Goal: Information Seeking & Learning: Learn about a topic

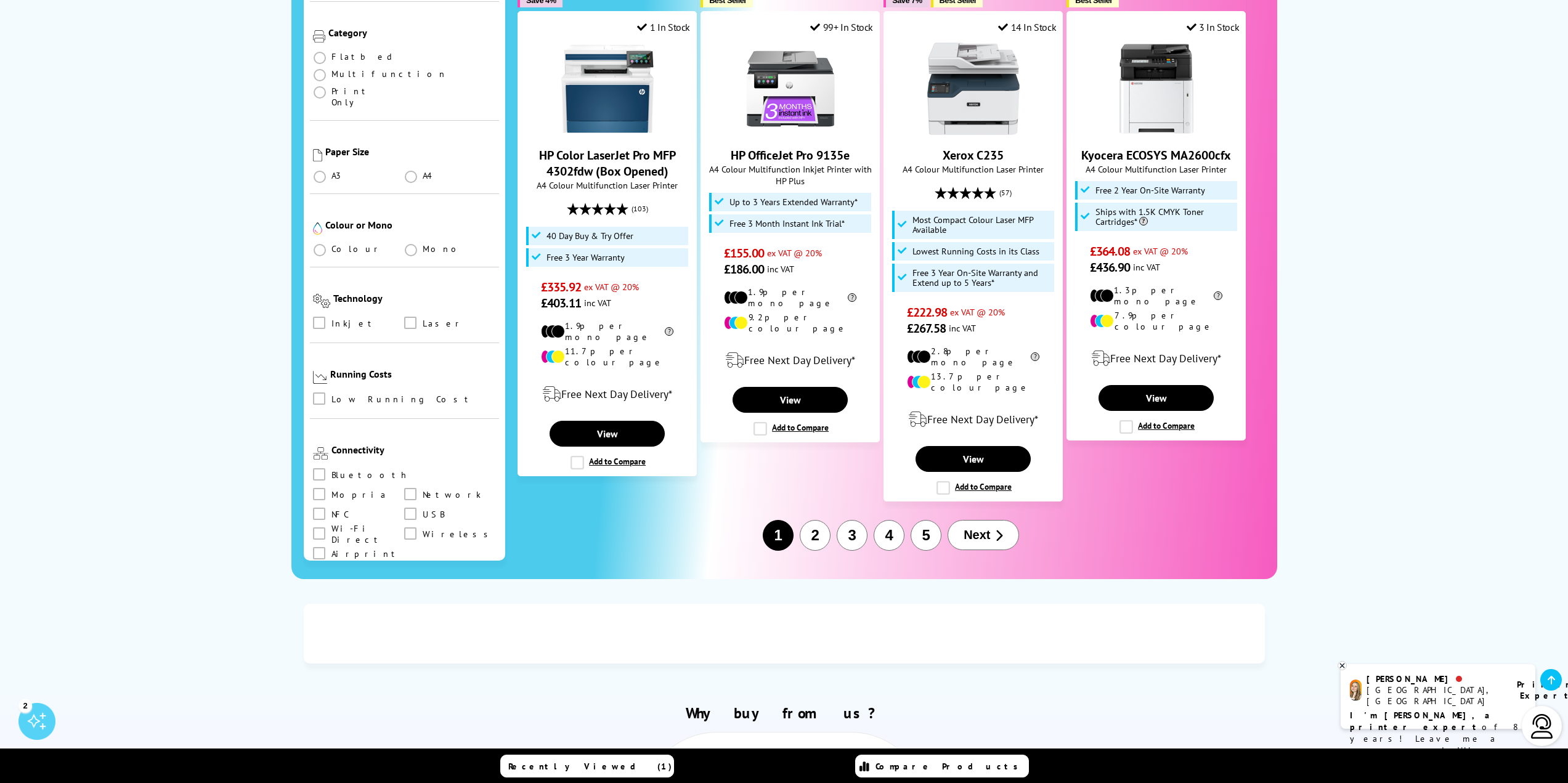
scroll to position [1047, 0]
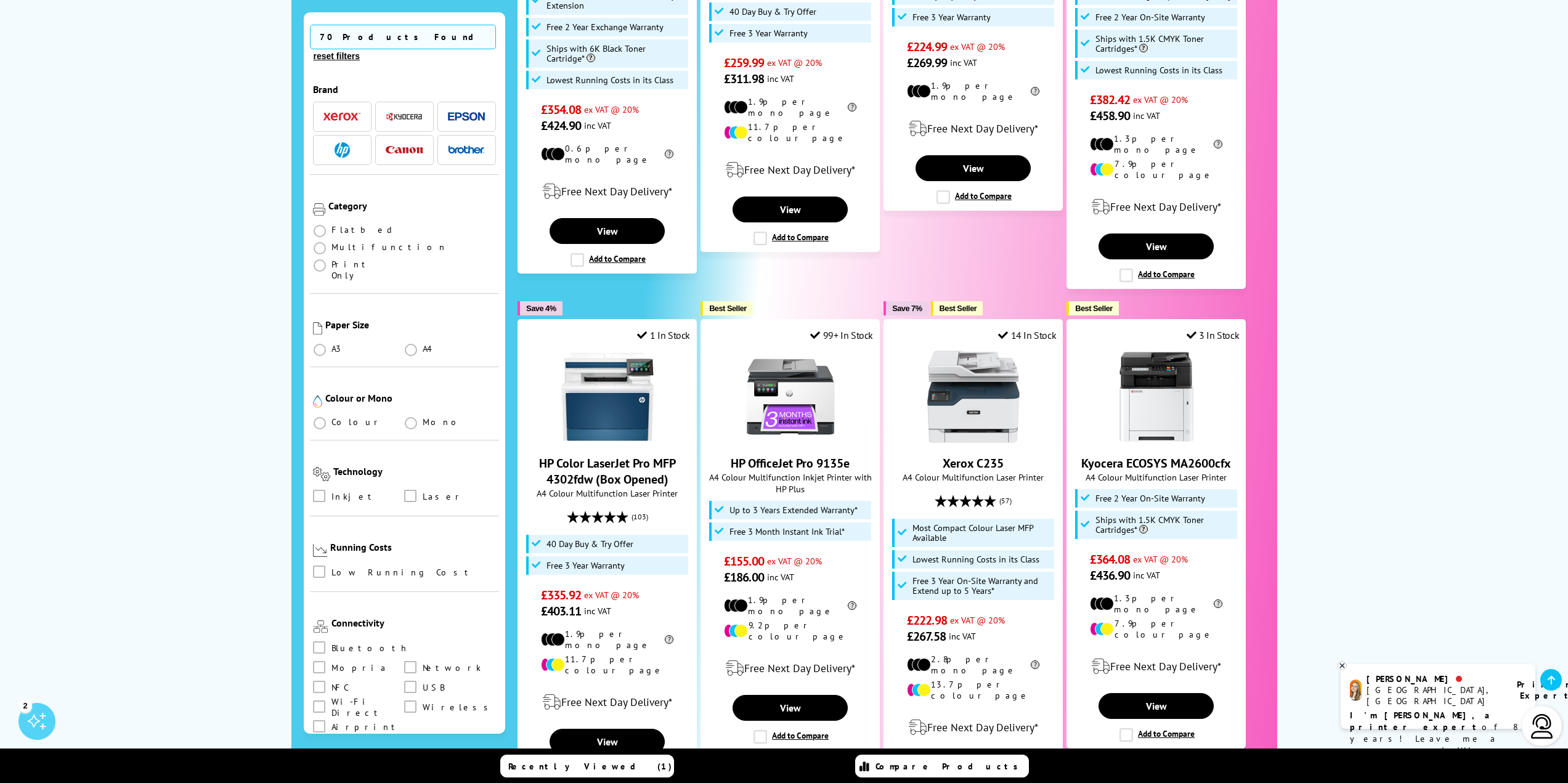
click at [403, 146] on img "button" at bounding box center [404, 150] width 37 height 8
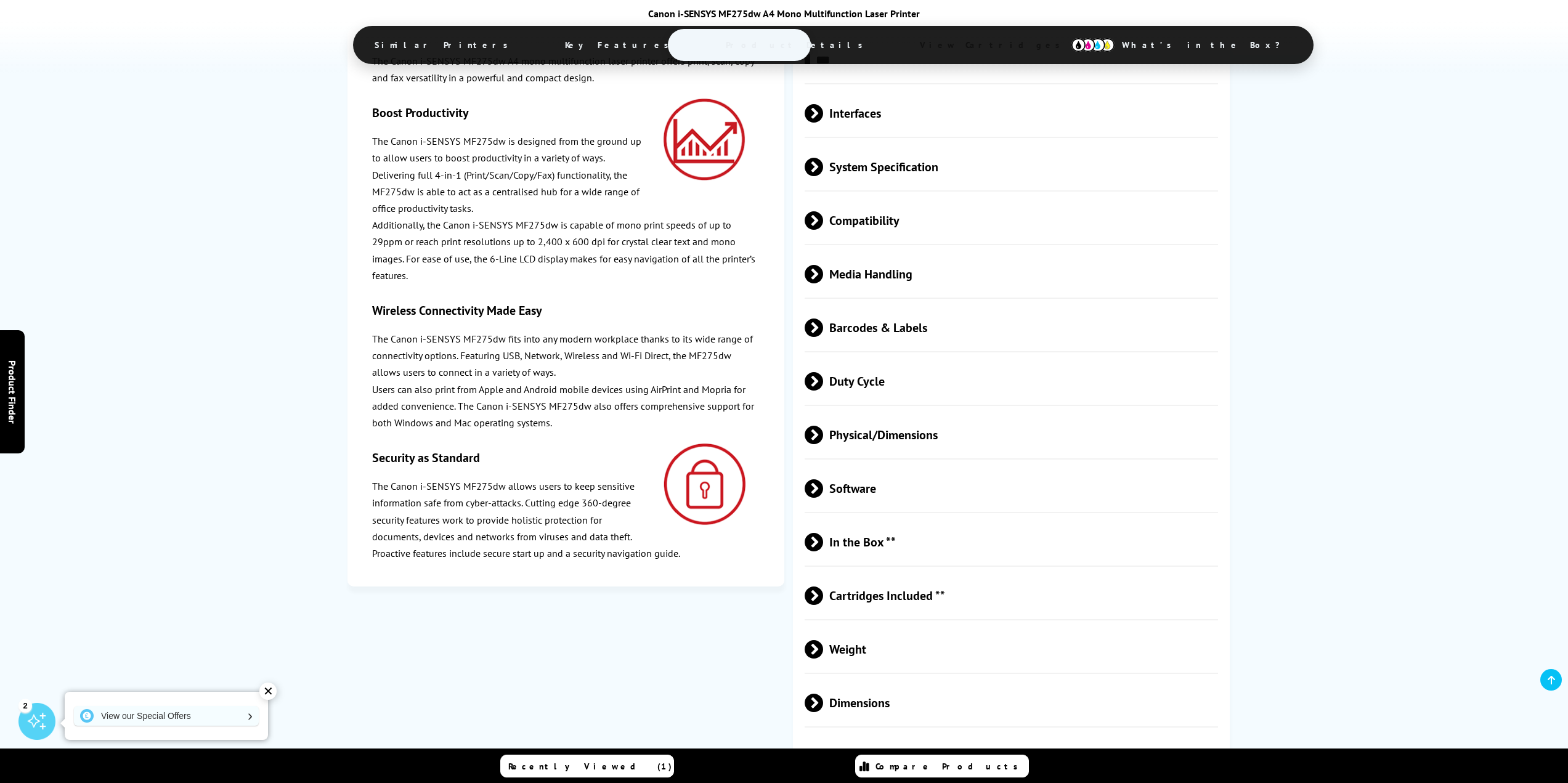
scroll to position [3155, 0]
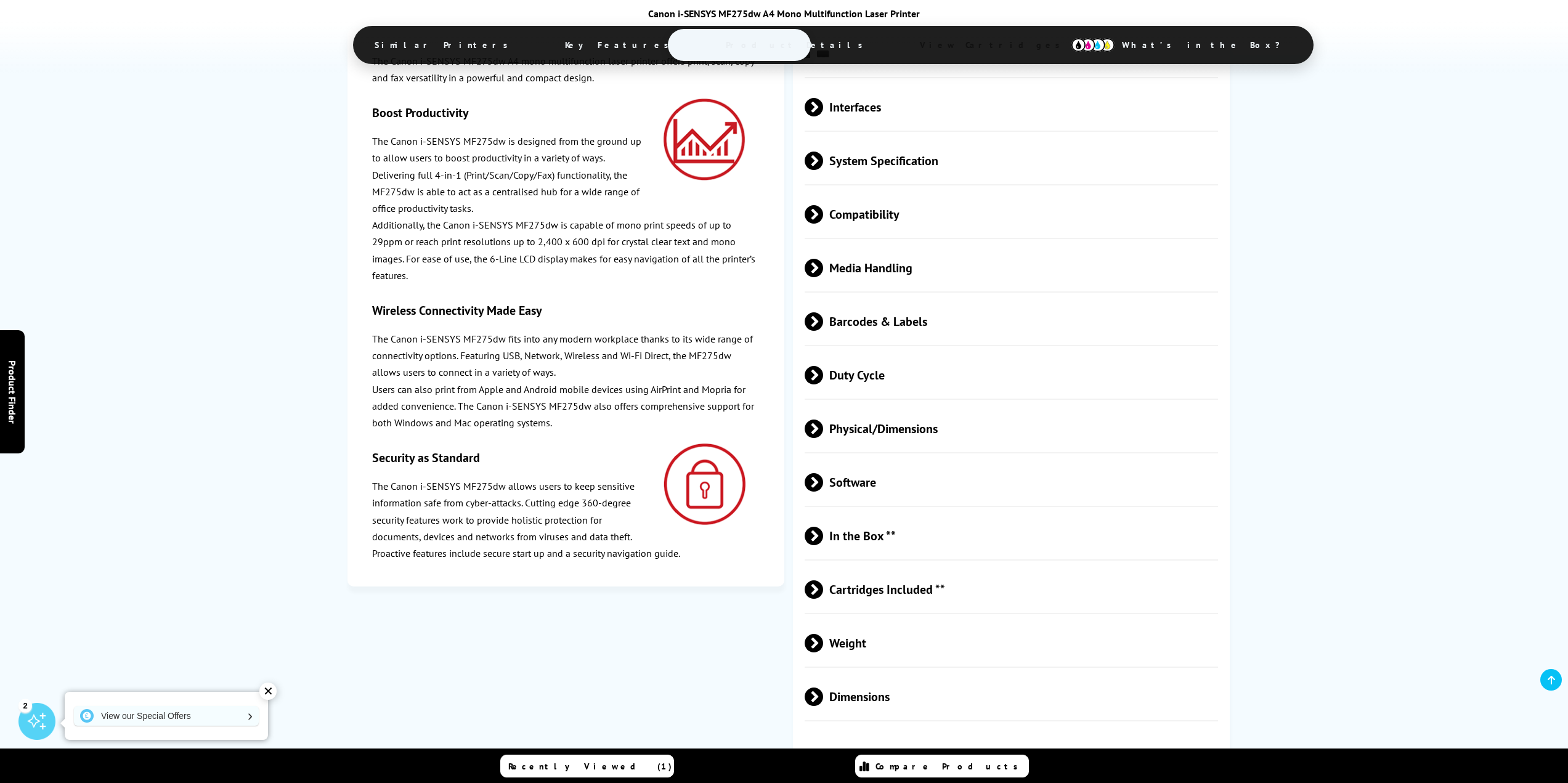
click at [859, 459] on span "Software" at bounding box center [1011, 482] width 414 height 46
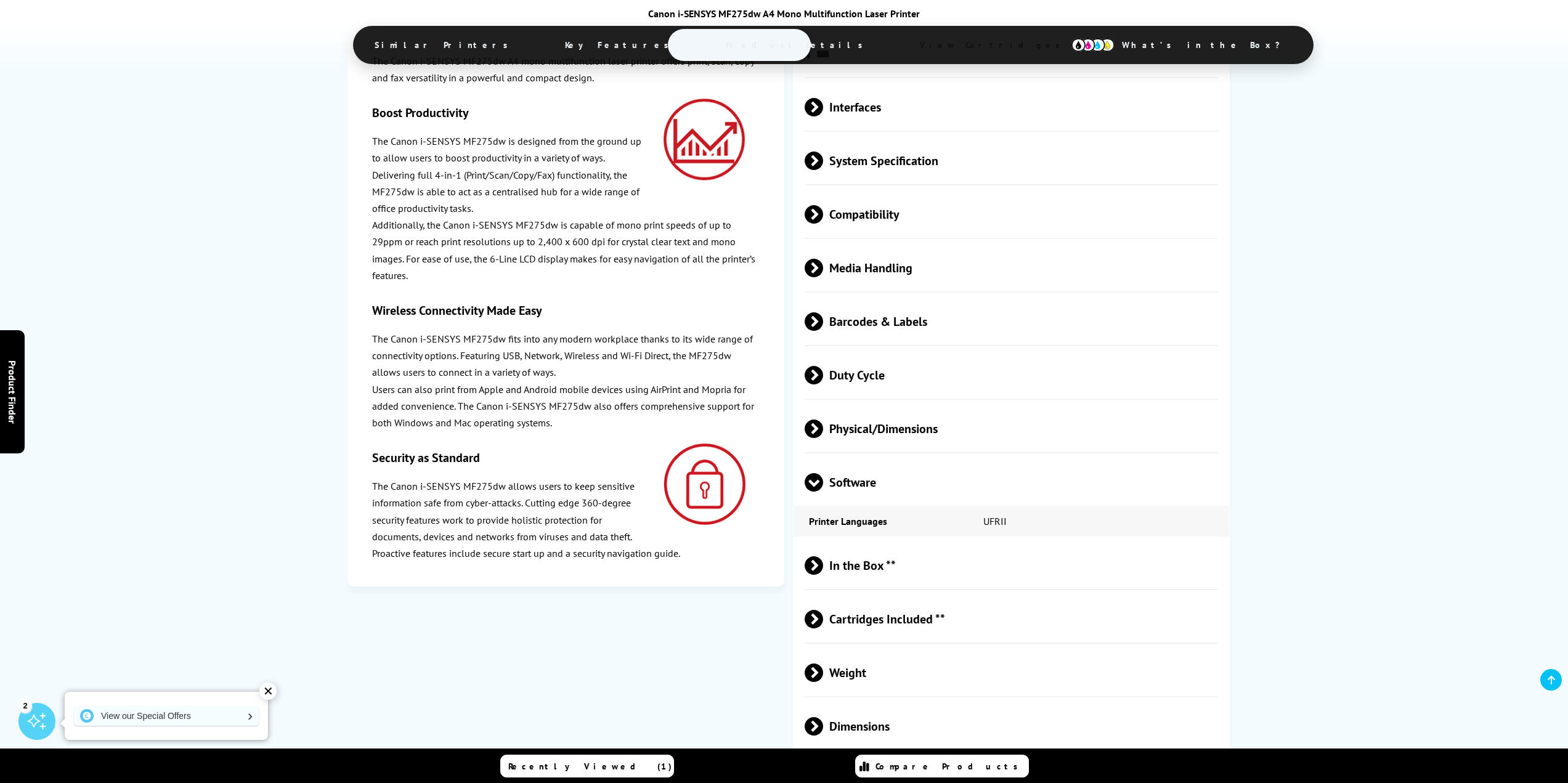
click at [884, 543] on span "In the Box **" at bounding box center [1011, 566] width 414 height 46
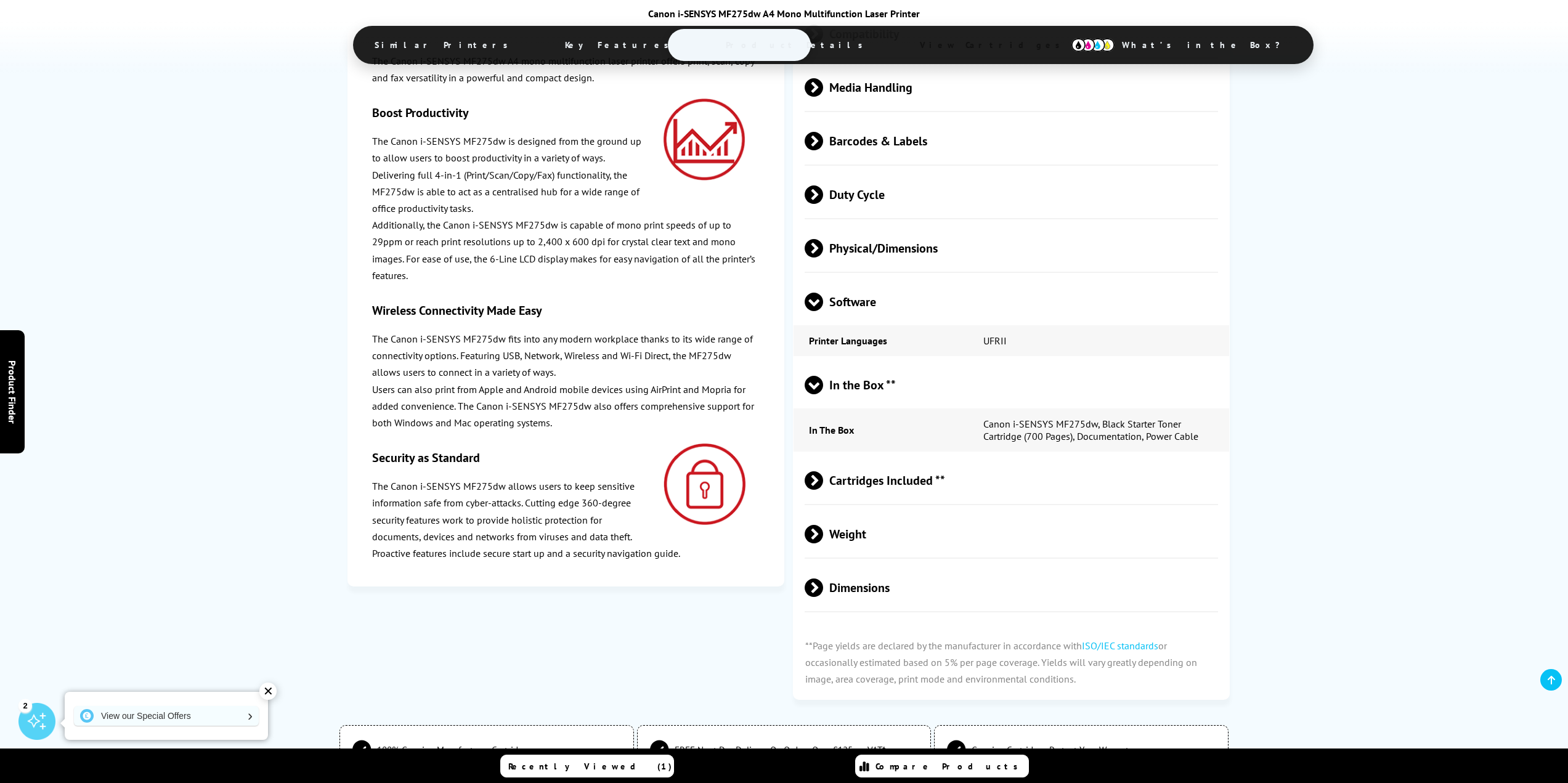
scroll to position [3339, 0]
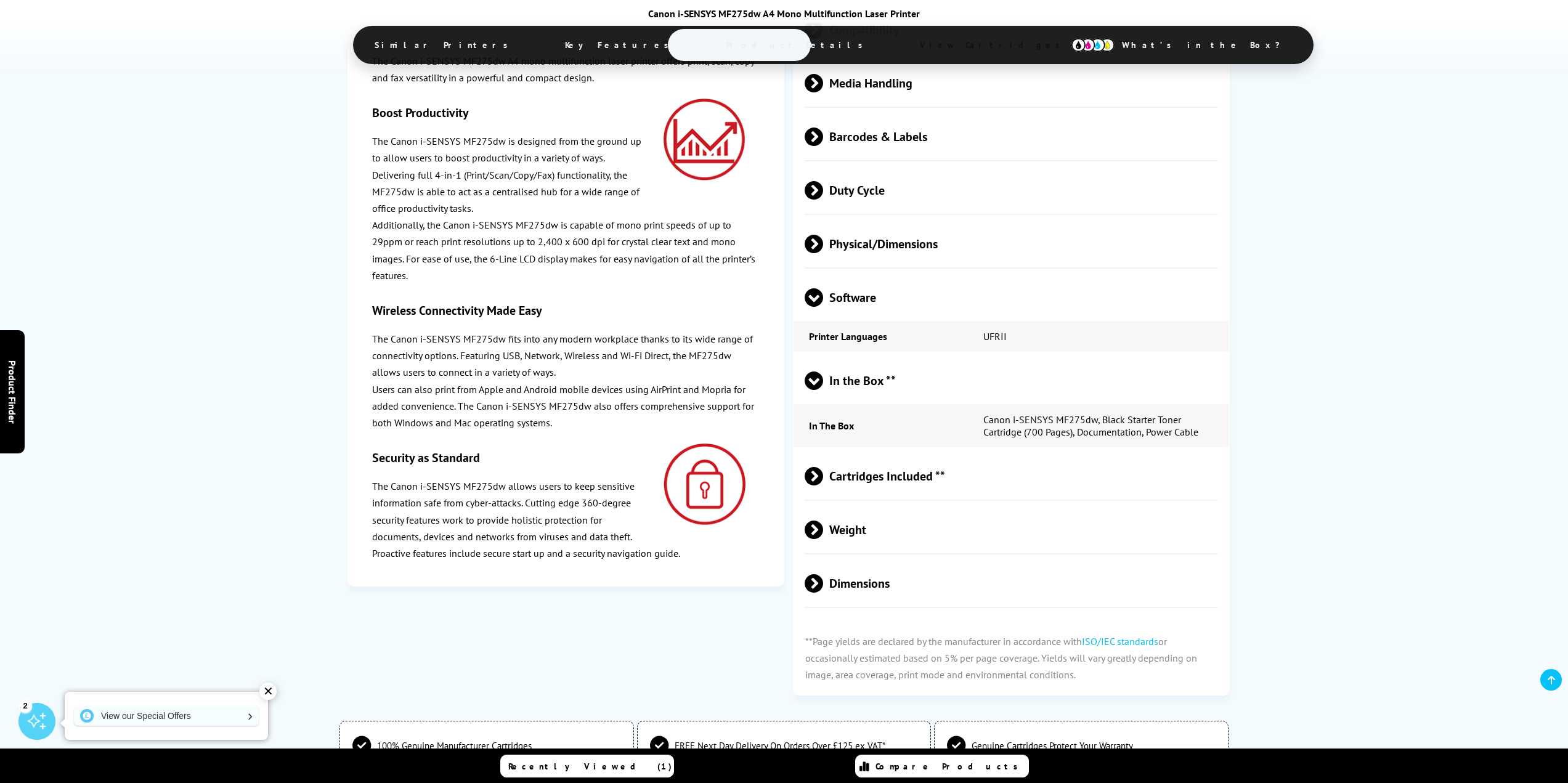
click at [925, 453] on span "Cartridges Included **" at bounding box center [1011, 476] width 414 height 46
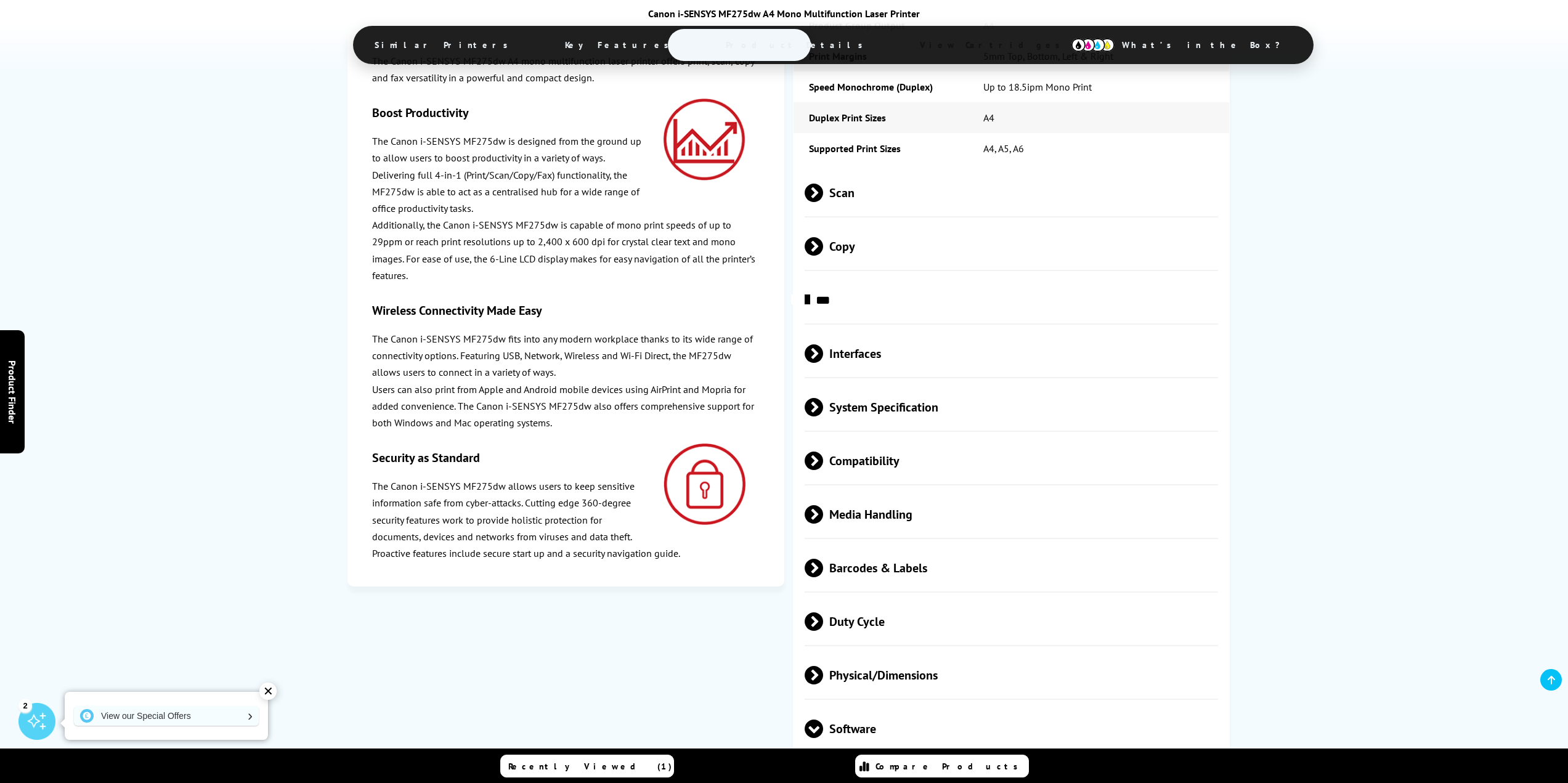
scroll to position [2601, 0]
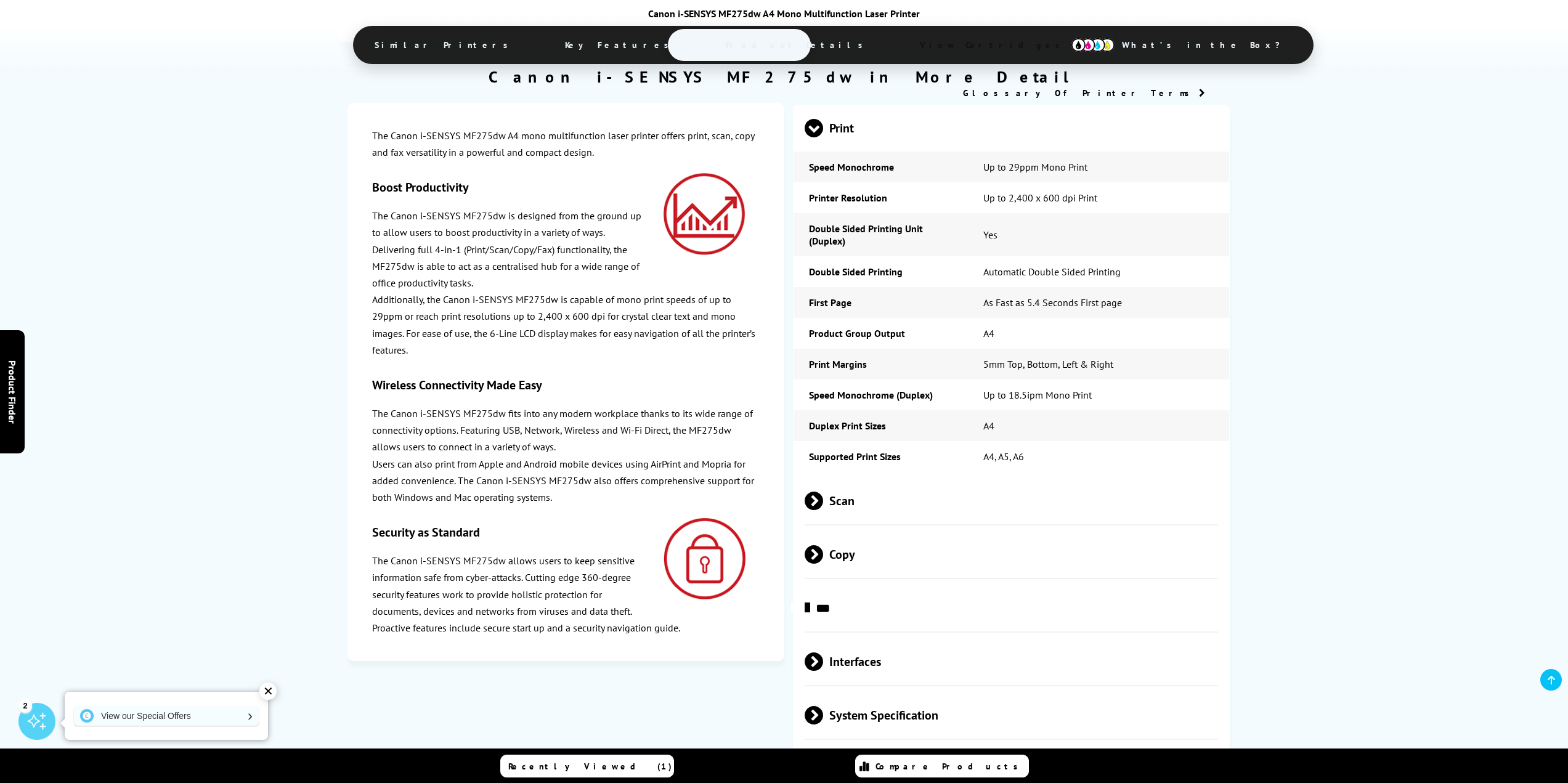
click at [845, 478] on span "Scan" at bounding box center [1011, 501] width 414 height 46
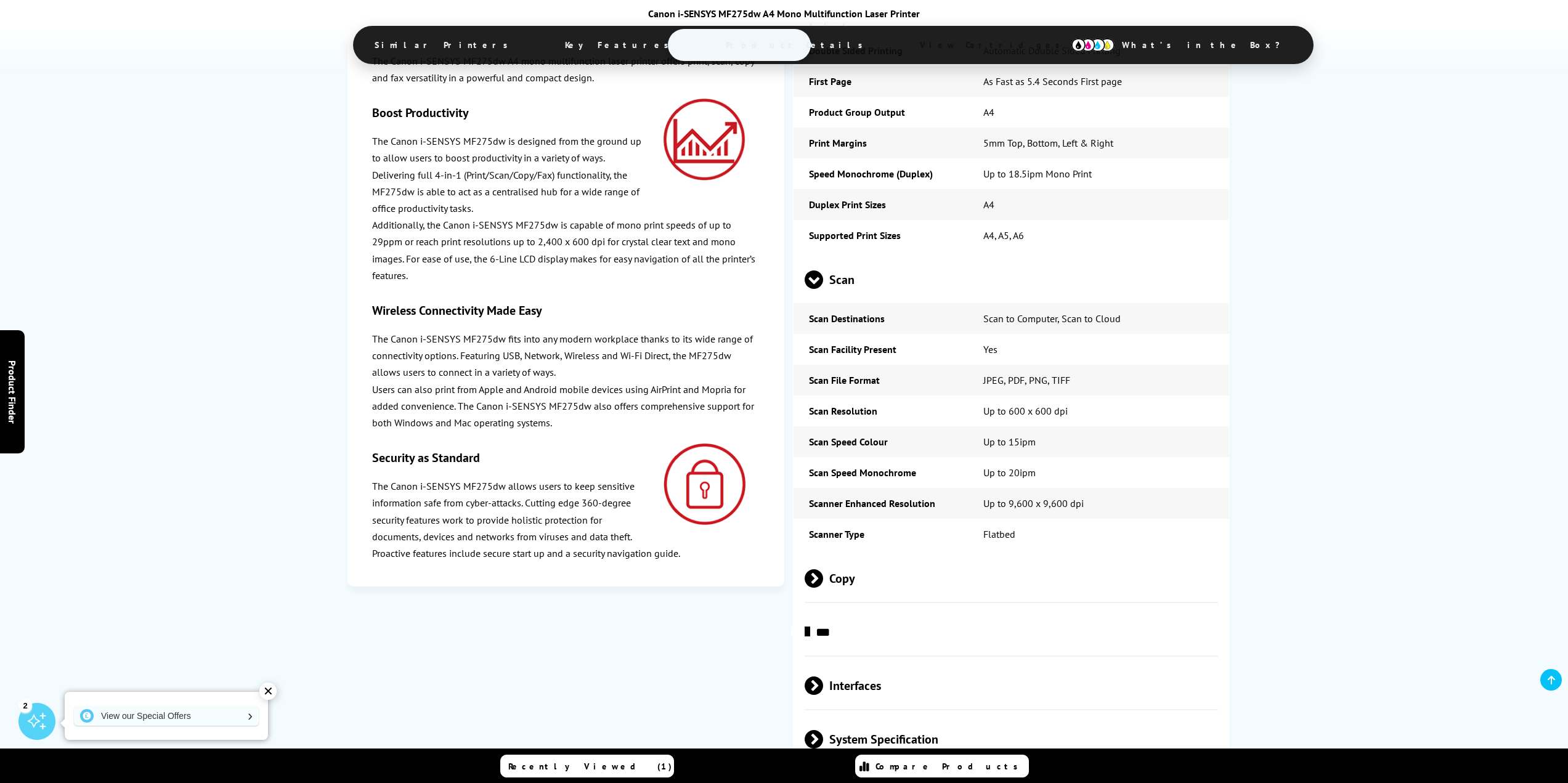
scroll to position [2847, 0]
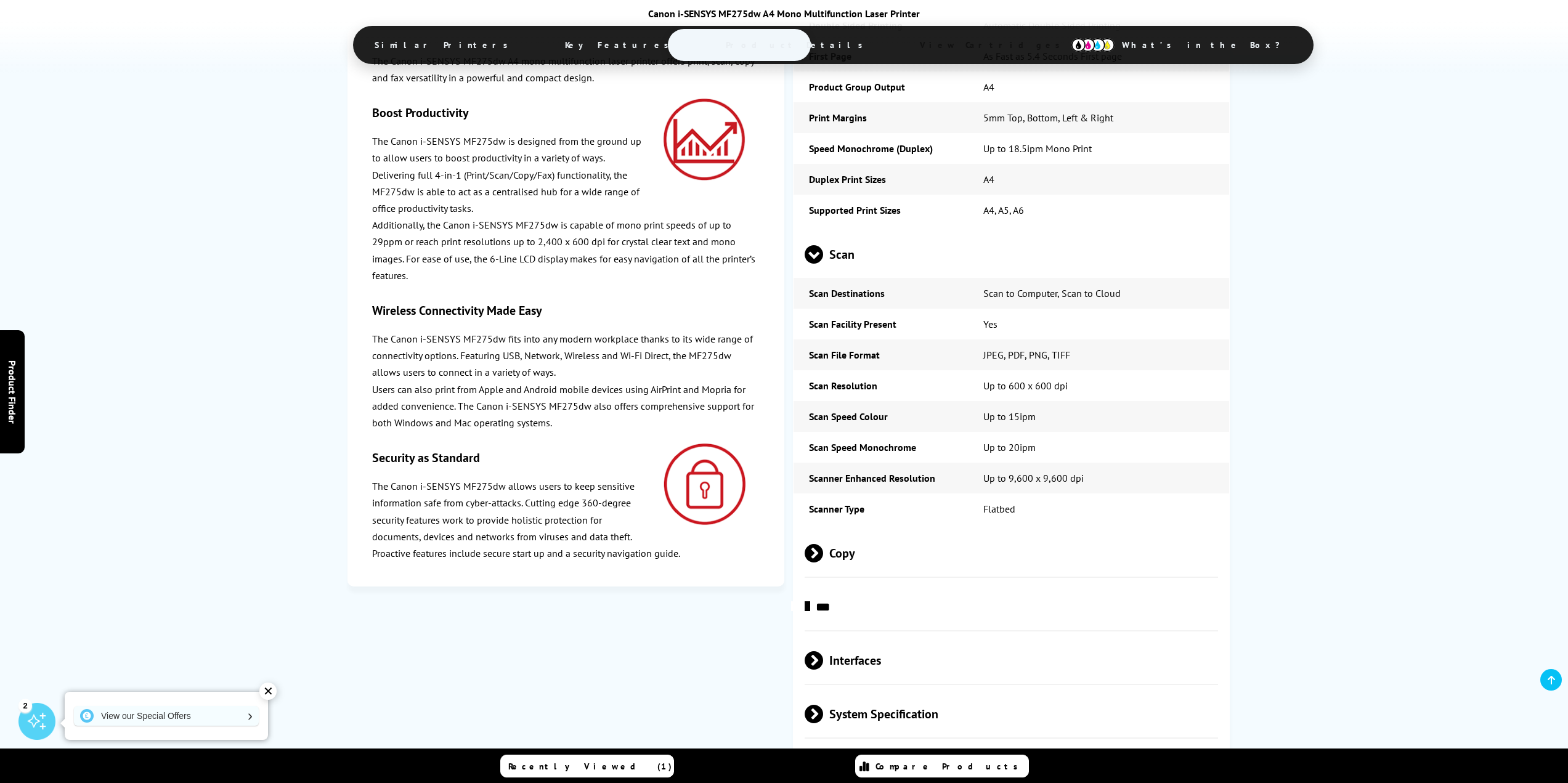
click at [839, 530] on span "Copy" at bounding box center [1011, 553] width 414 height 46
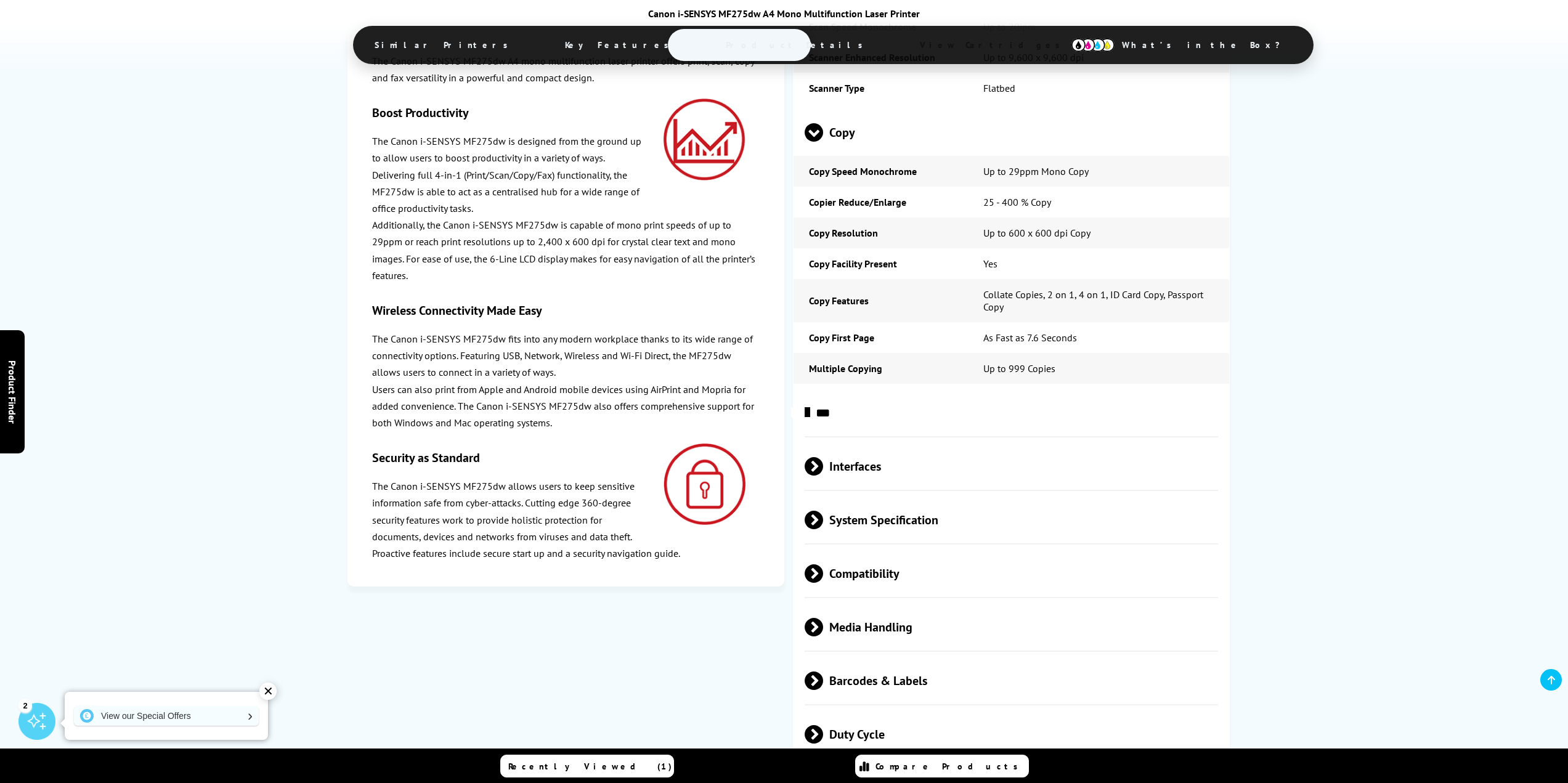
scroll to position [3278, 0]
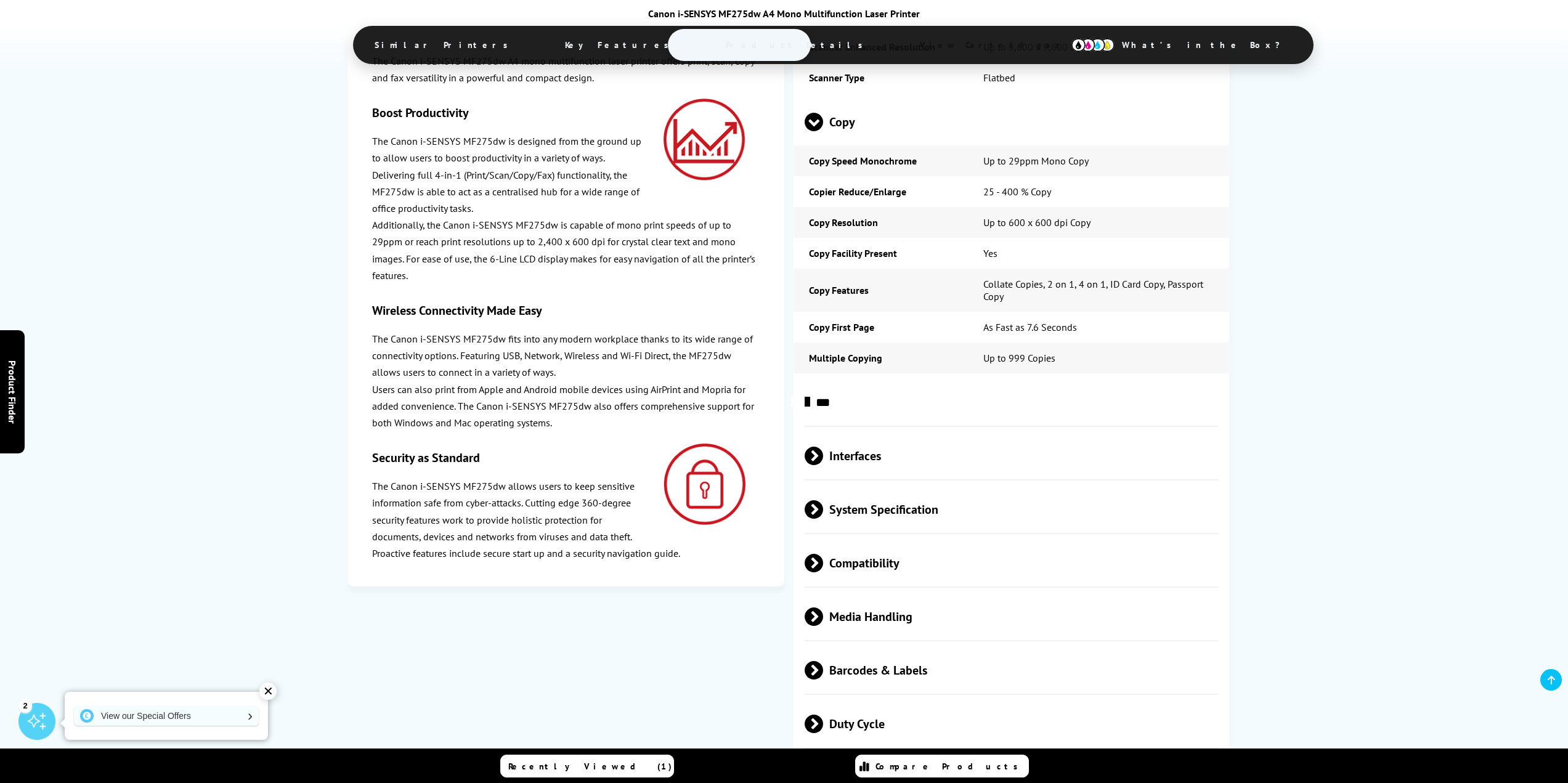
click at [851, 379] on span "***" at bounding box center [1011, 402] width 414 height 46
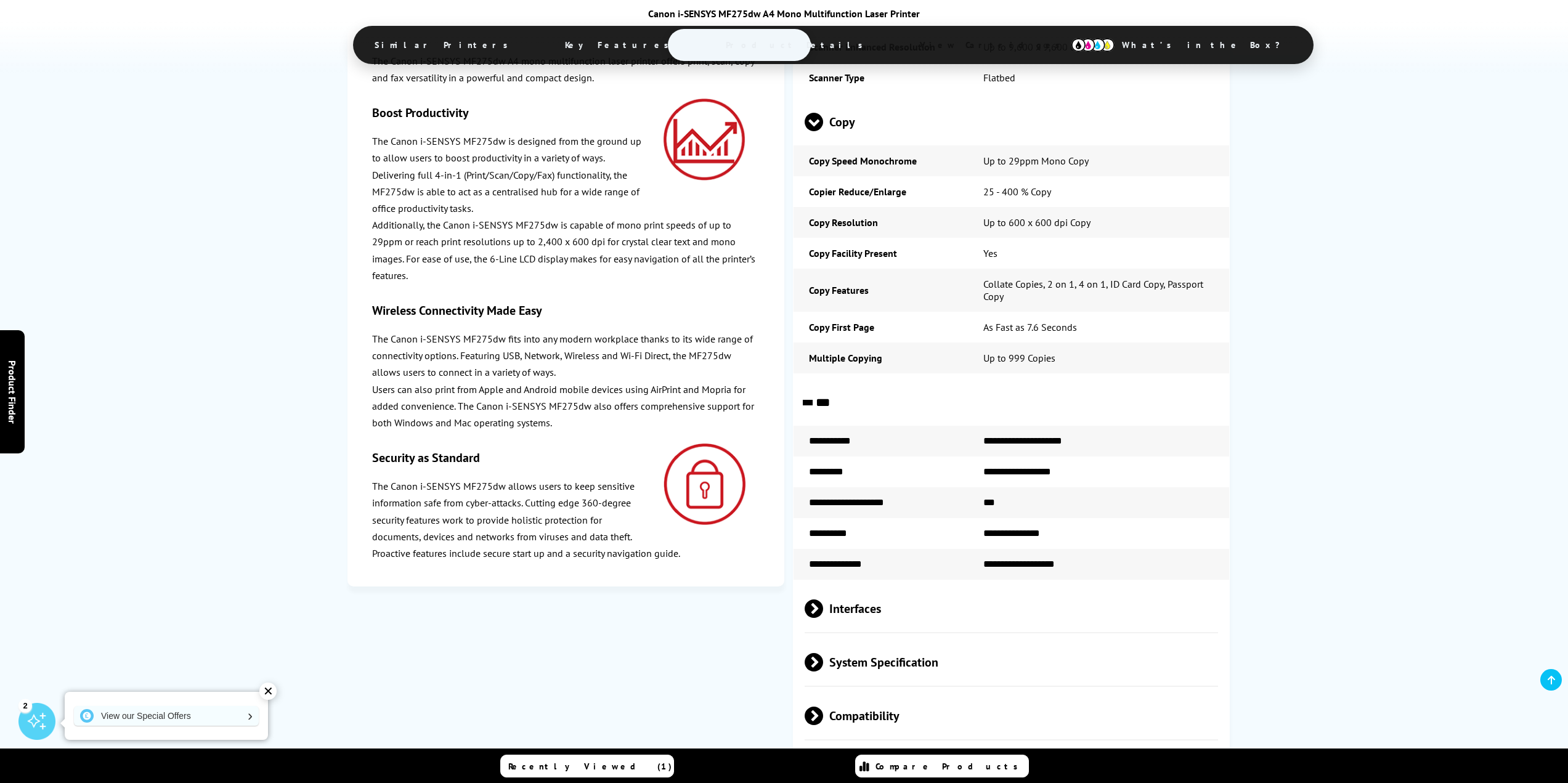
click at [862, 586] on span "Interfaces" at bounding box center [1011, 608] width 414 height 46
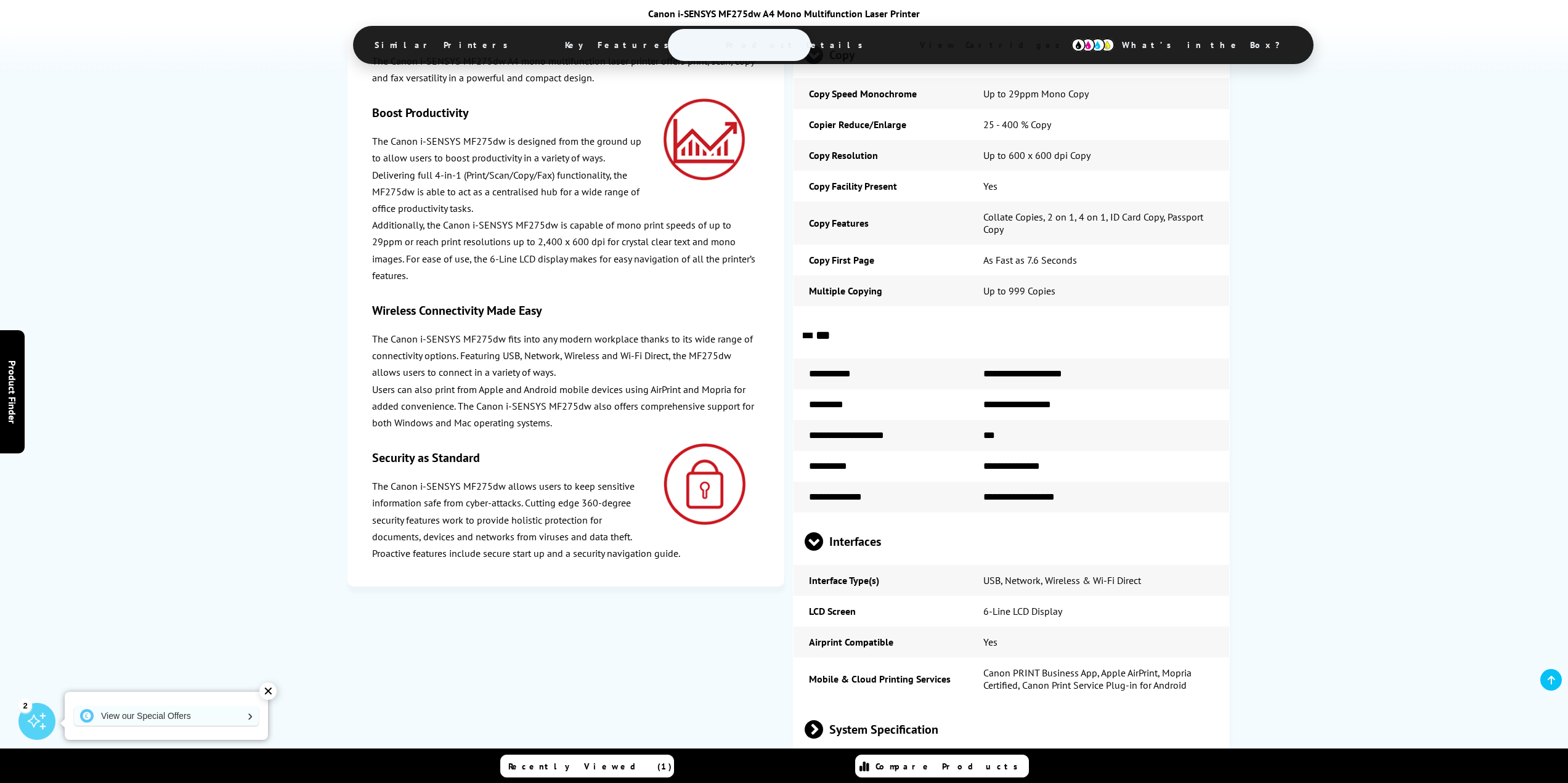
scroll to position [3525, 0]
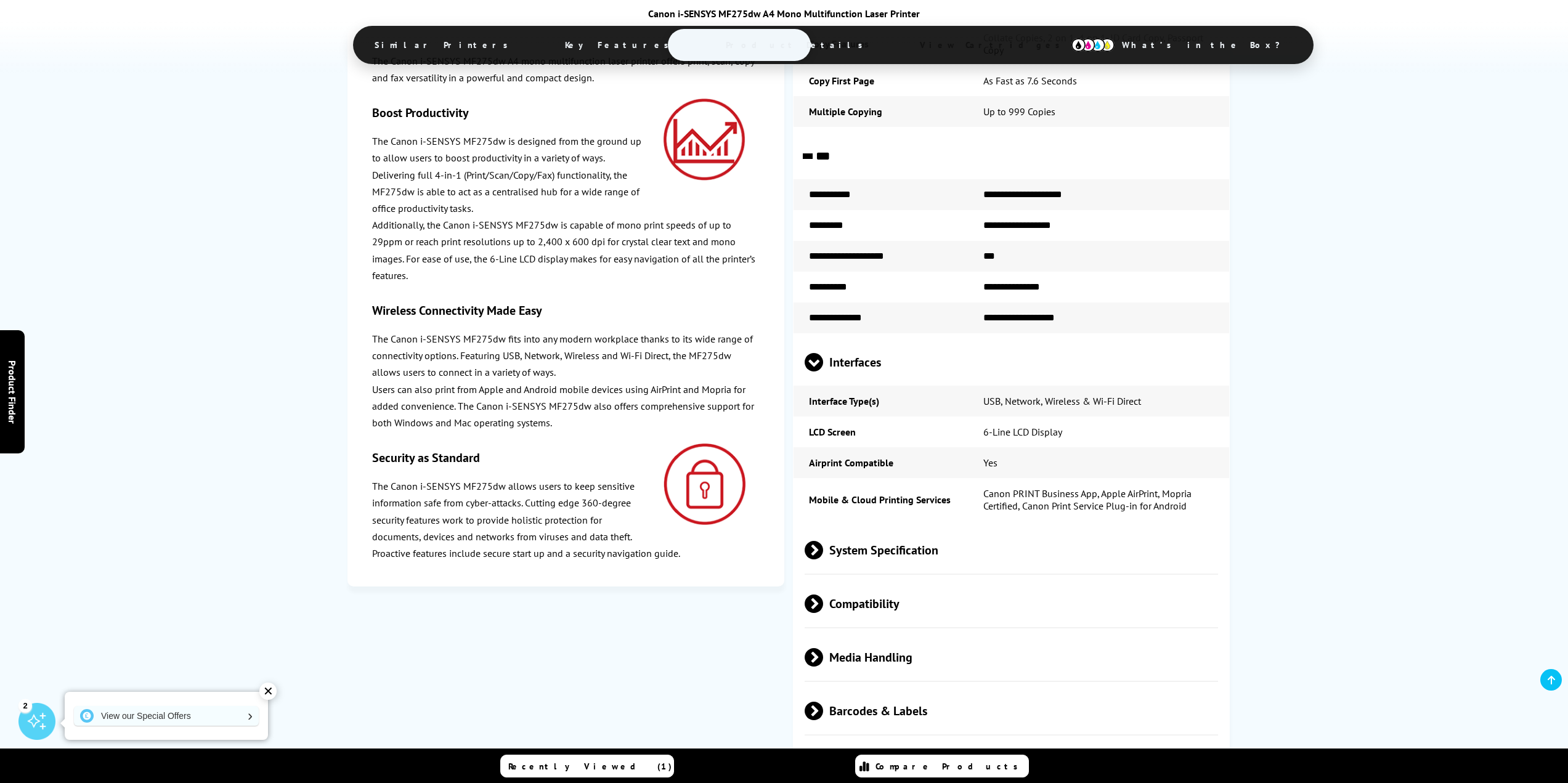
click at [926, 527] on span "System Specification" at bounding box center [1011, 550] width 414 height 46
click at [885, 641] on span "Compatibility" at bounding box center [1011, 664] width 414 height 46
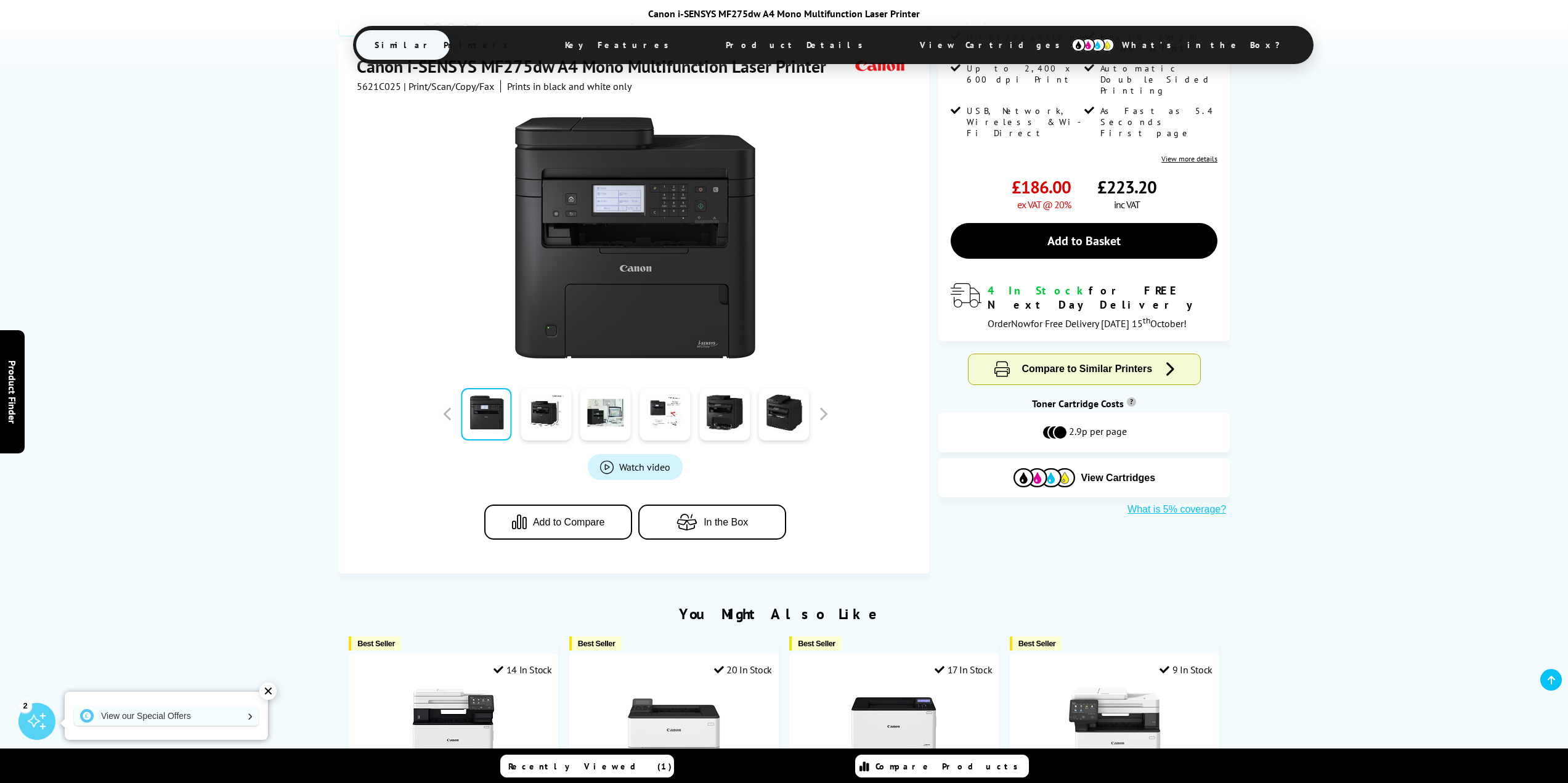
scroll to position [157, 0]
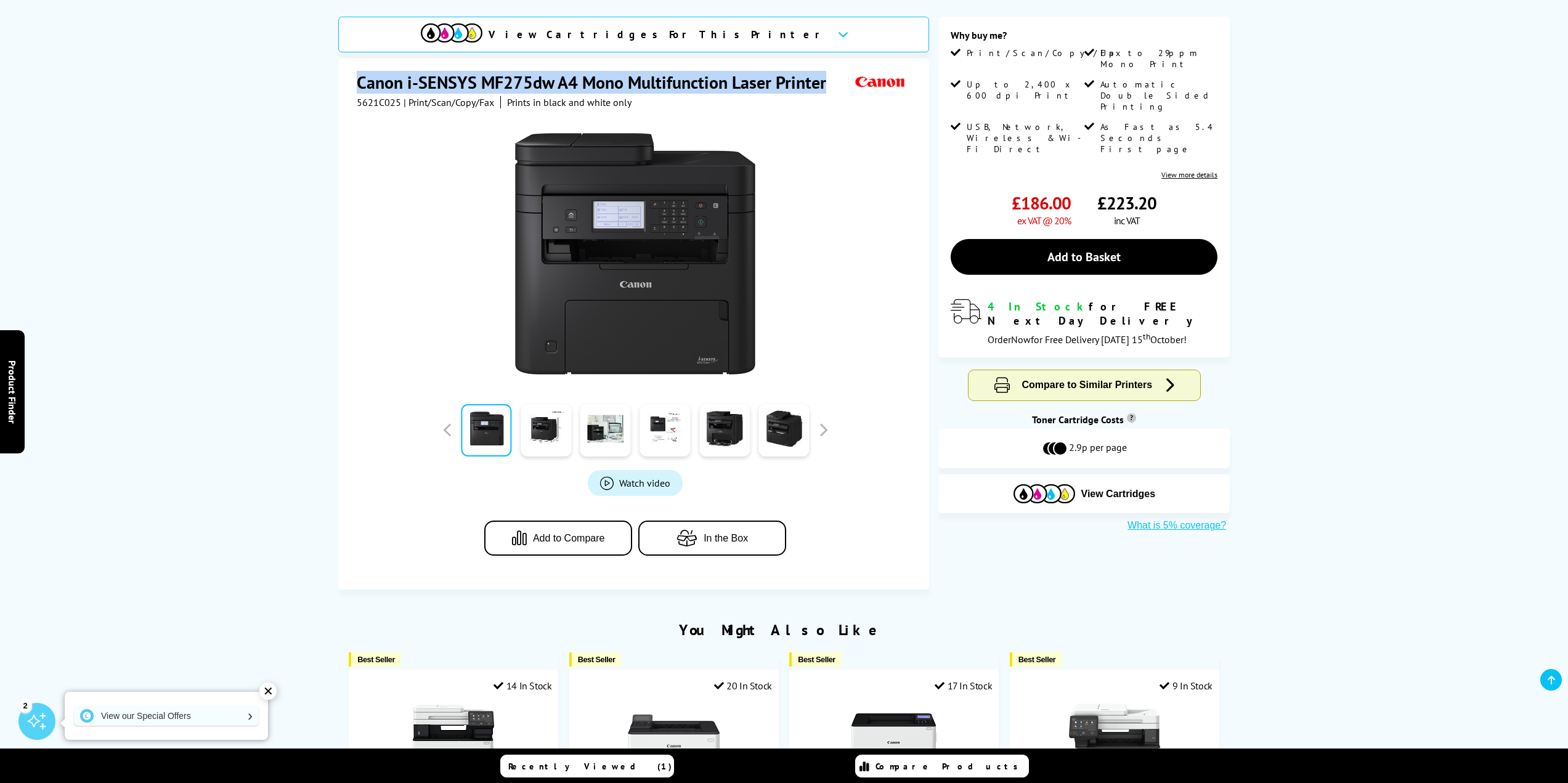
drag, startPoint x: 356, startPoint y: 76, endPoint x: 831, endPoint y: 84, distance: 475.1
click at [831, 84] on h1 "Canon i-SENSYS MF275dw A4 Mono Multifunction Laser Printer" at bounding box center [598, 82] width 482 height 23
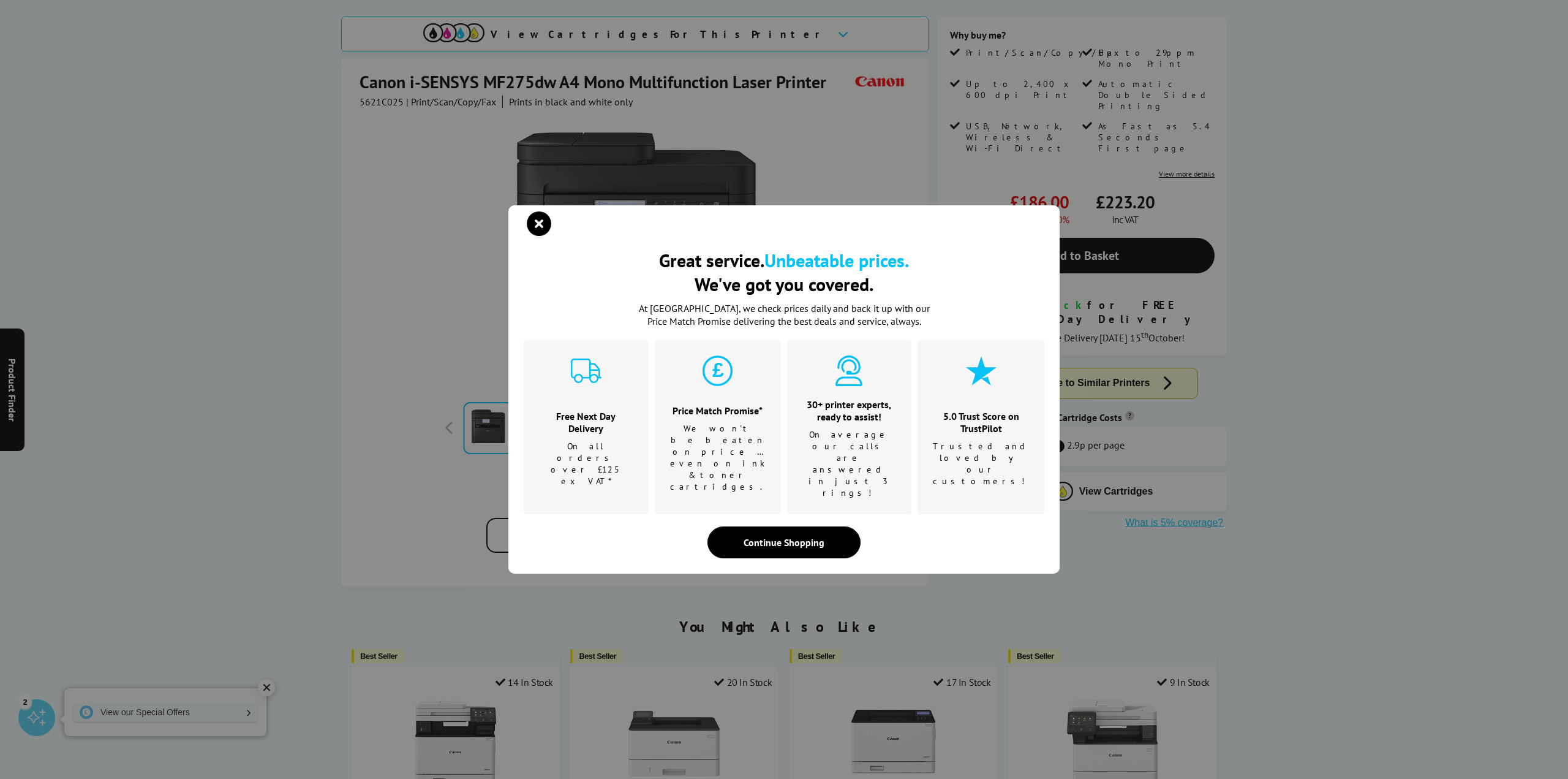
drag, startPoint x: 760, startPoint y: 81, endPoint x: 499, endPoint y: 139, distance: 267.4
click at [499, 139] on div "Great service. Unbeatable prices. We've got you covered. Great service. Unbeata…" at bounding box center [784, 389] width 1568 height 779
click at [543, 236] on icon "close modal" at bounding box center [538, 223] width 24 height 24
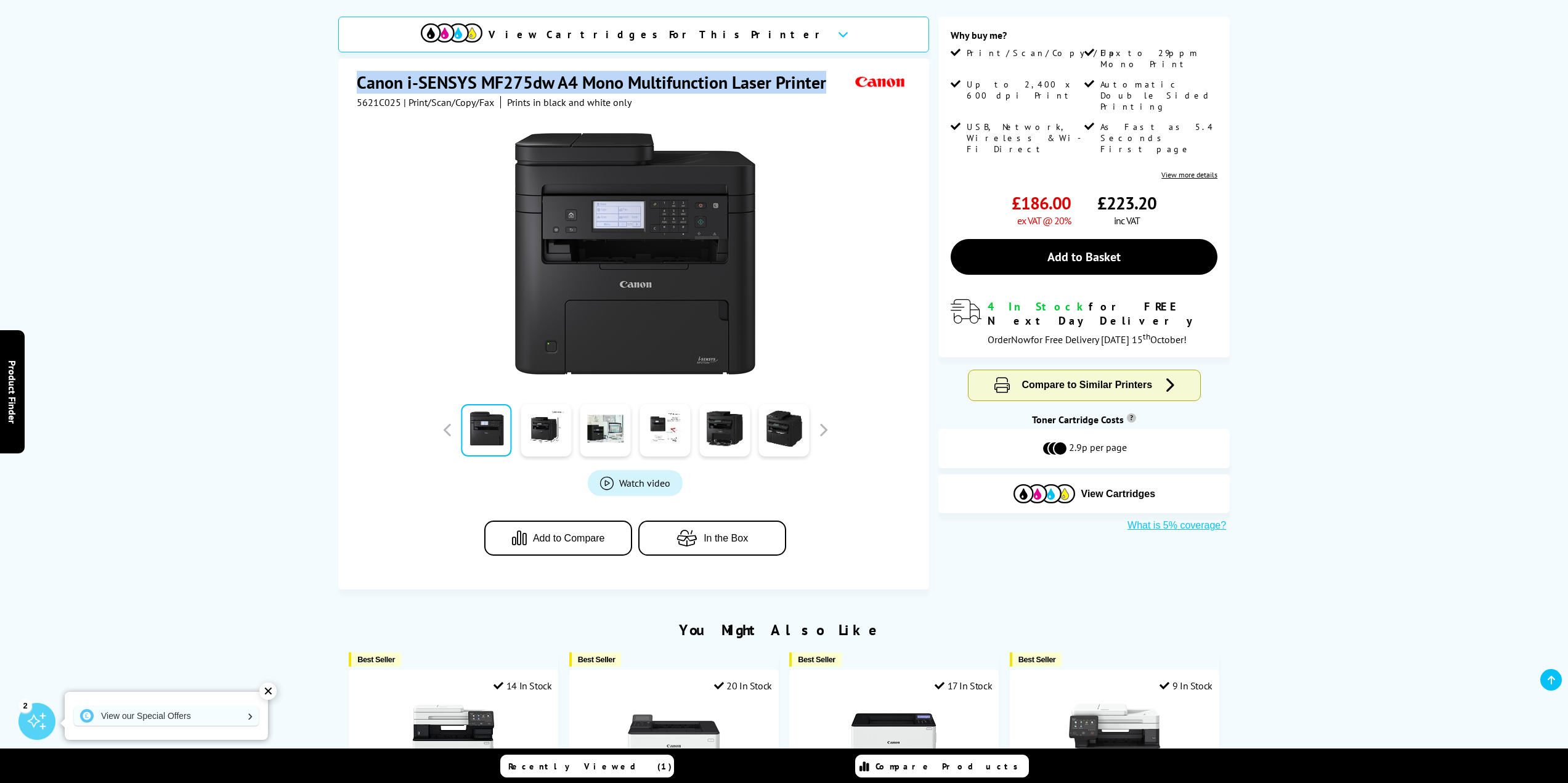
drag, startPoint x: 828, startPoint y: 78, endPoint x: 359, endPoint y: 86, distance: 469.1
click at [359, 86] on h1 "Canon i-SENSYS MF275dw A4 Mono Multifunction Laser Printer" at bounding box center [598, 82] width 482 height 23
copy h1 "Canon i-SENSYS MF275dw A4 Mono Multifunction Laser Printer"
